Goal: Find specific page/section: Find specific page/section

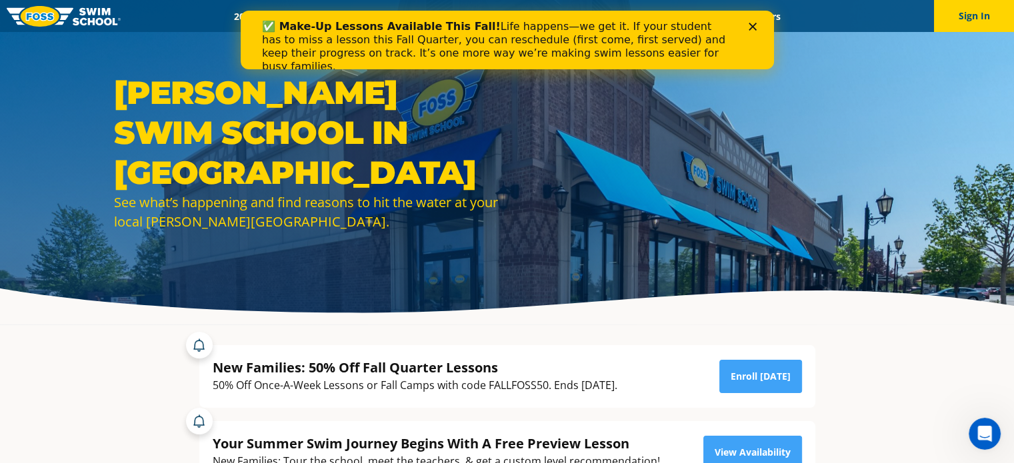
click at [748, 29] on icon "Close" at bounding box center [752, 27] width 8 height 8
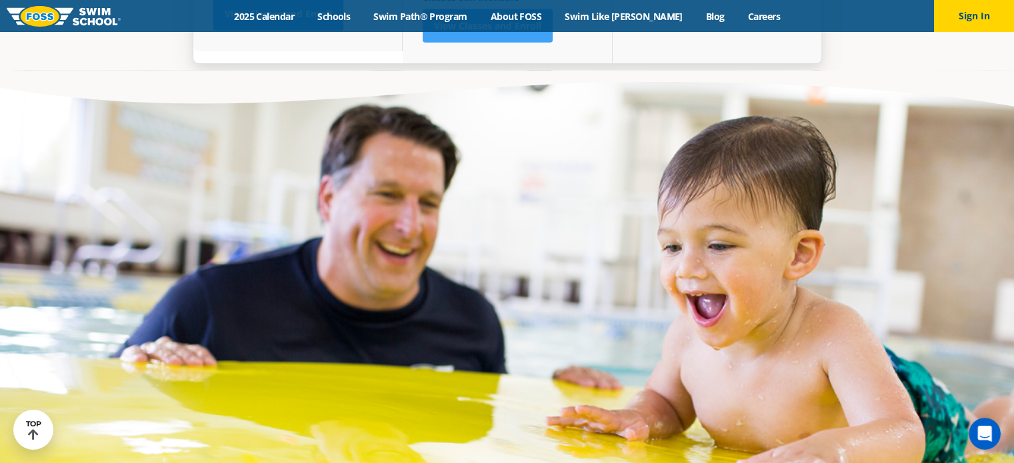
scroll to position [3833, 0]
click at [347, 11] on link "Schools" at bounding box center [334, 16] width 56 height 13
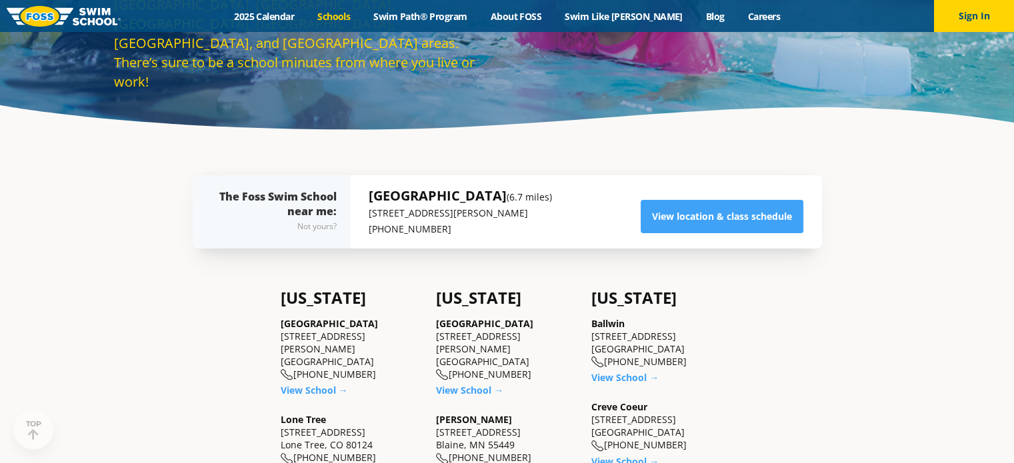
scroll to position [224, 0]
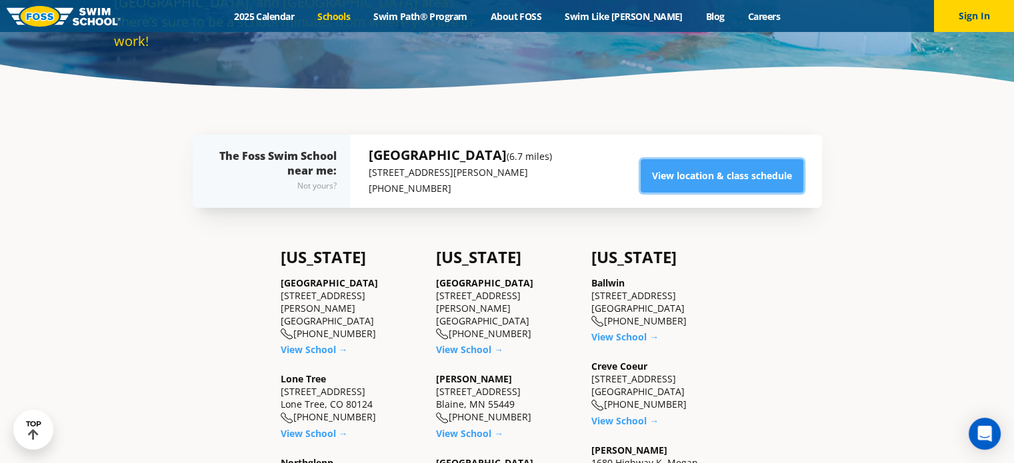
click at [699, 167] on link "View location & class schedule" at bounding box center [722, 175] width 163 height 33
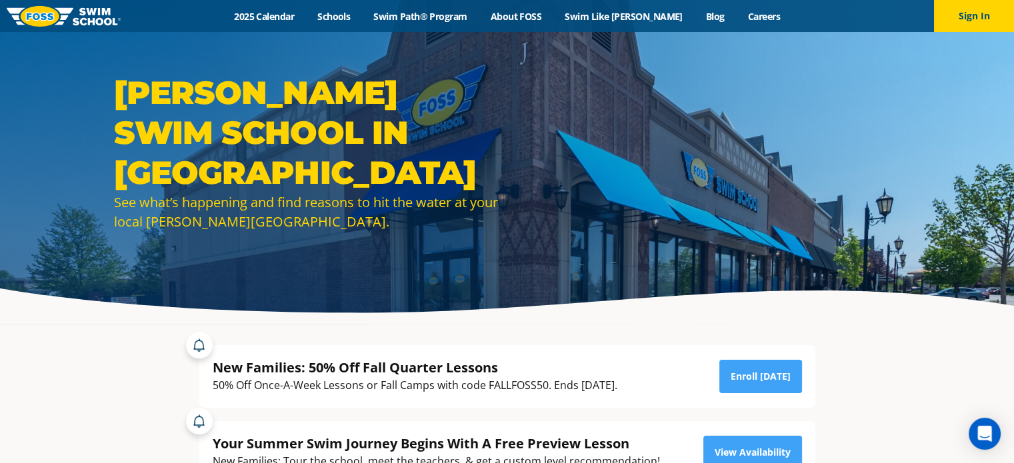
click at [549, 17] on link "About FOSS" at bounding box center [516, 16] width 75 height 13
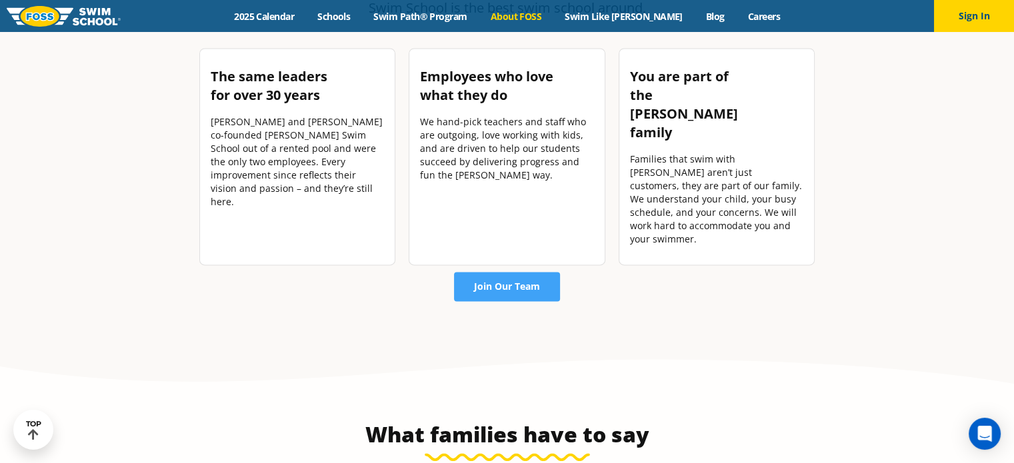
scroll to position [1593, 0]
